Goal: Information Seeking & Learning: Check status

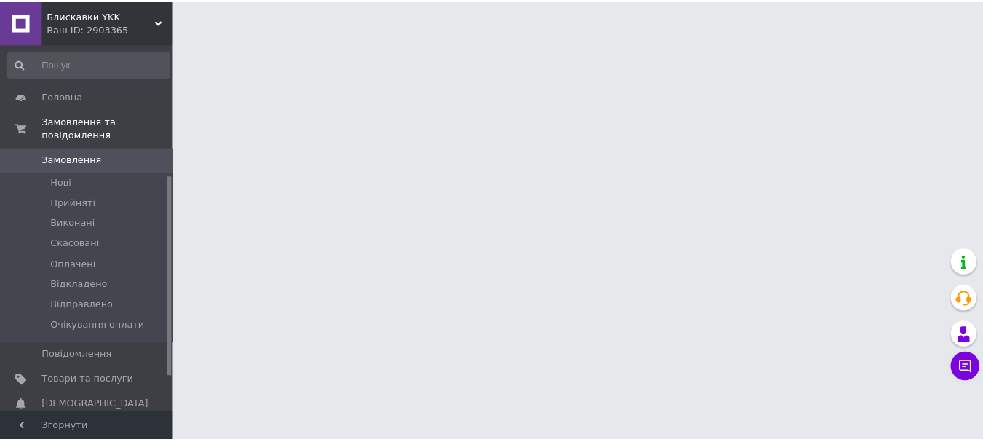
scroll to position [242, 0]
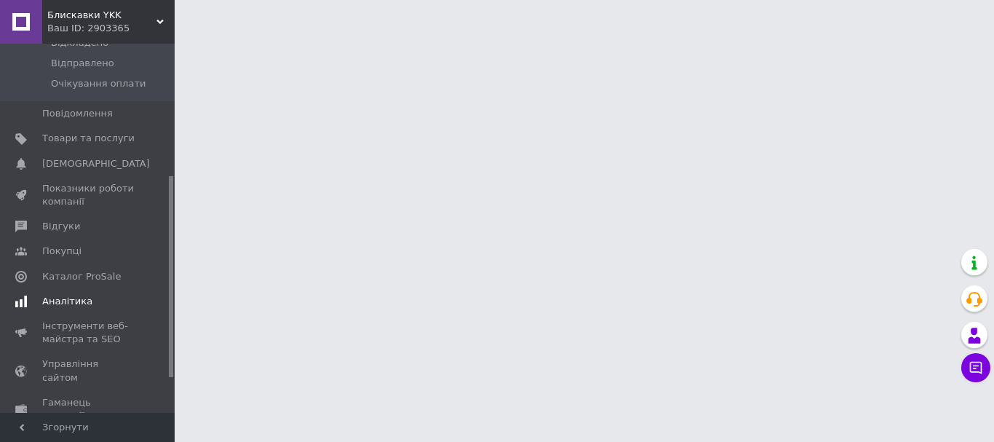
click at [83, 295] on span "Аналітика" at bounding box center [67, 301] width 50 height 13
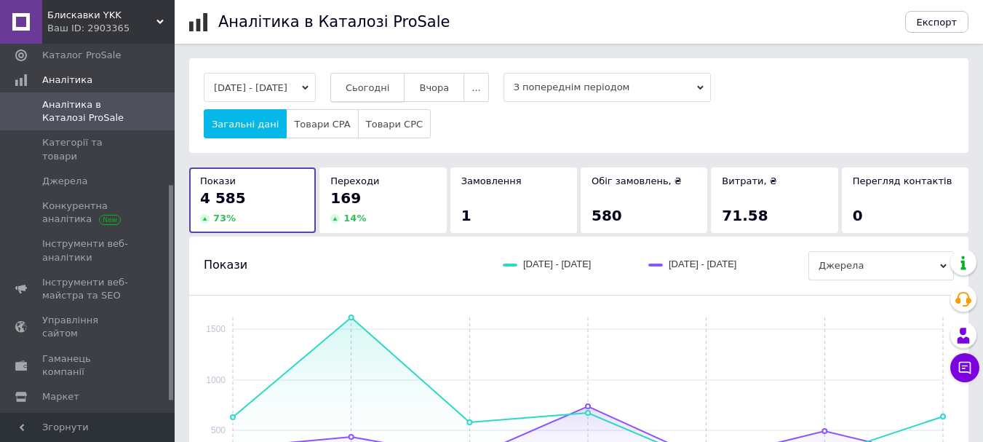
click at [387, 96] on button "Сьогодні" at bounding box center [367, 87] width 75 height 29
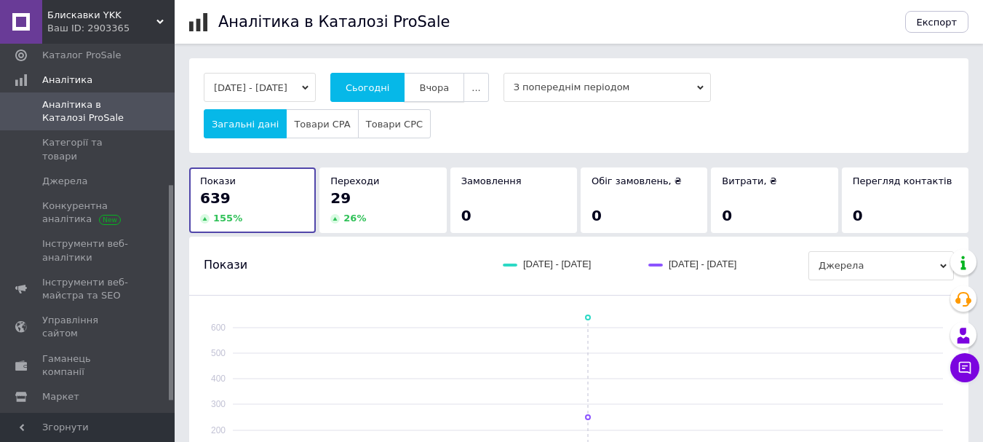
click at [449, 85] on span "Вчора" at bounding box center [434, 87] width 30 height 11
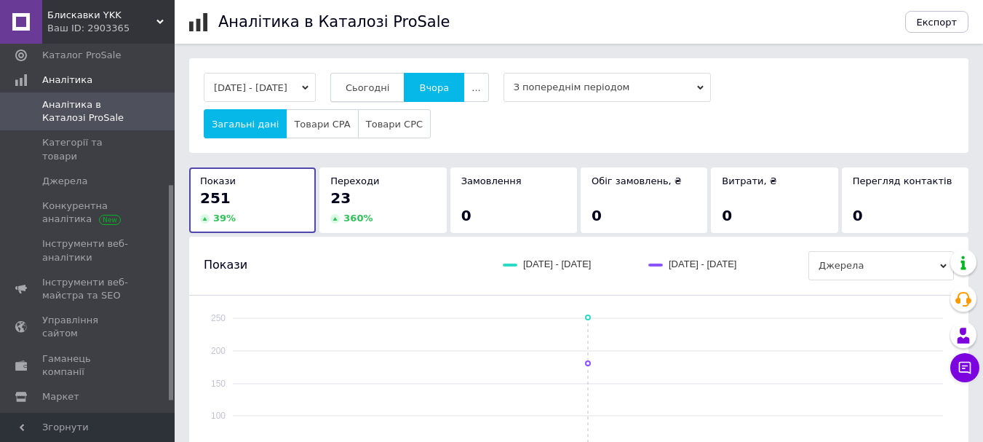
click at [390, 85] on span "Сьогодні" at bounding box center [368, 87] width 44 height 11
